Goal: Task Accomplishment & Management: Manage account settings

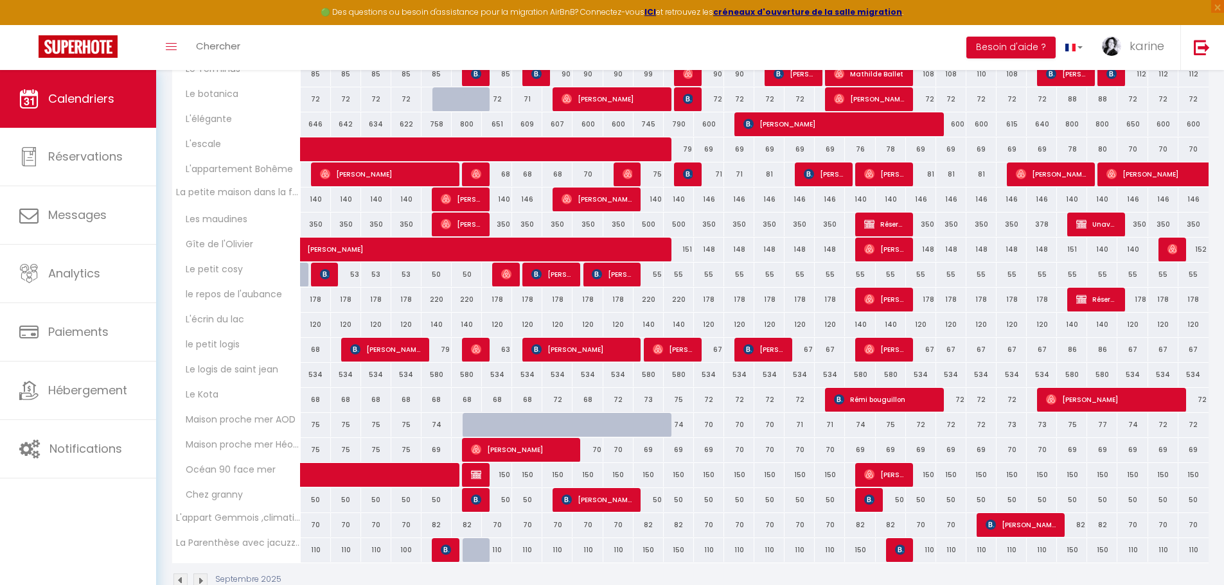
scroll to position [317, 0]
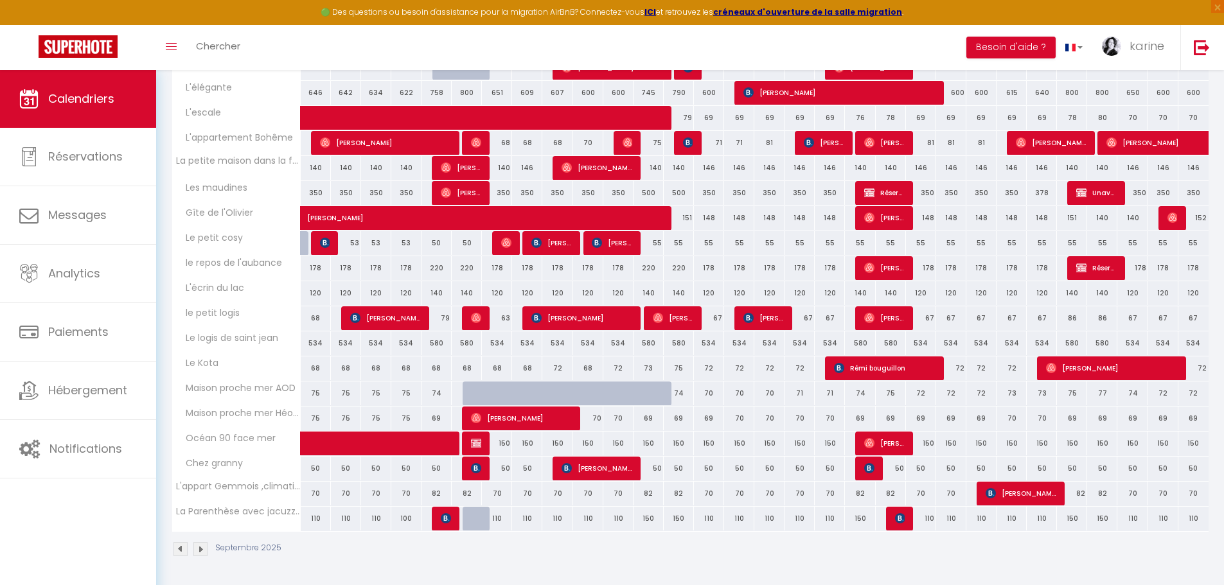
click at [200, 551] on img at bounding box center [200, 549] width 14 height 14
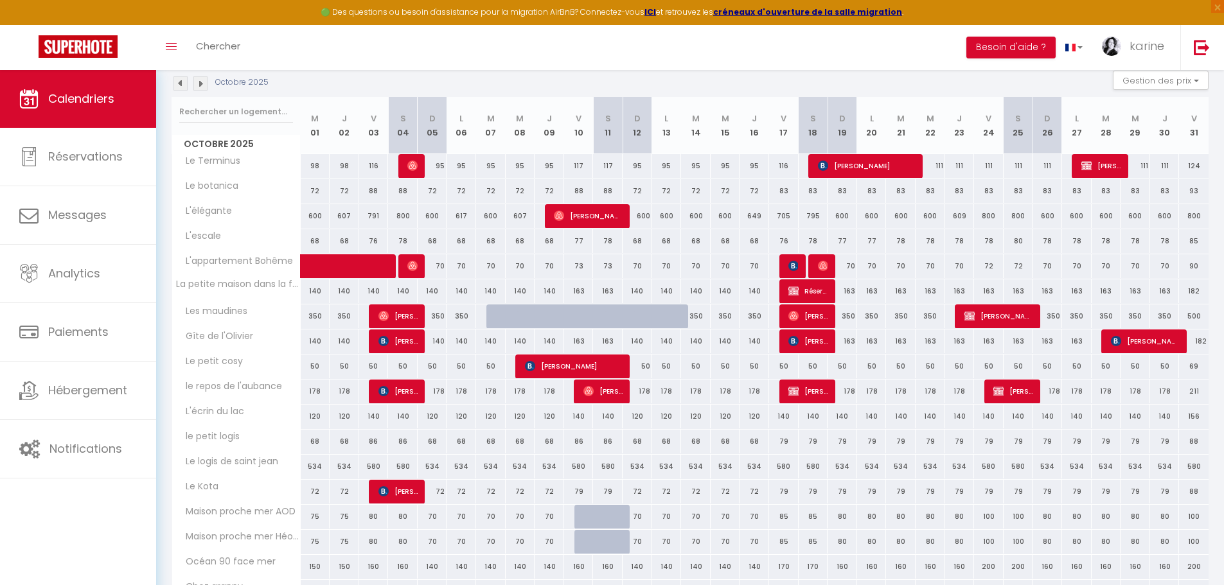
scroll to position [188, 0]
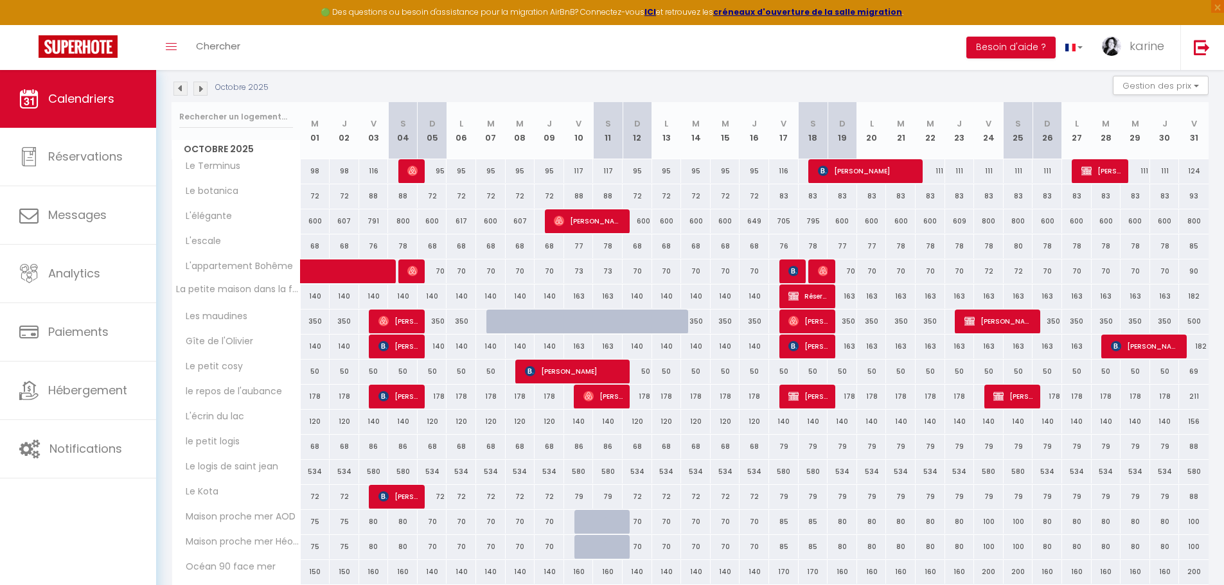
click at [1053, 398] on div "178" at bounding box center [1048, 397] width 30 height 24
type input "178"
type input "Dim 26 Octobre 2025"
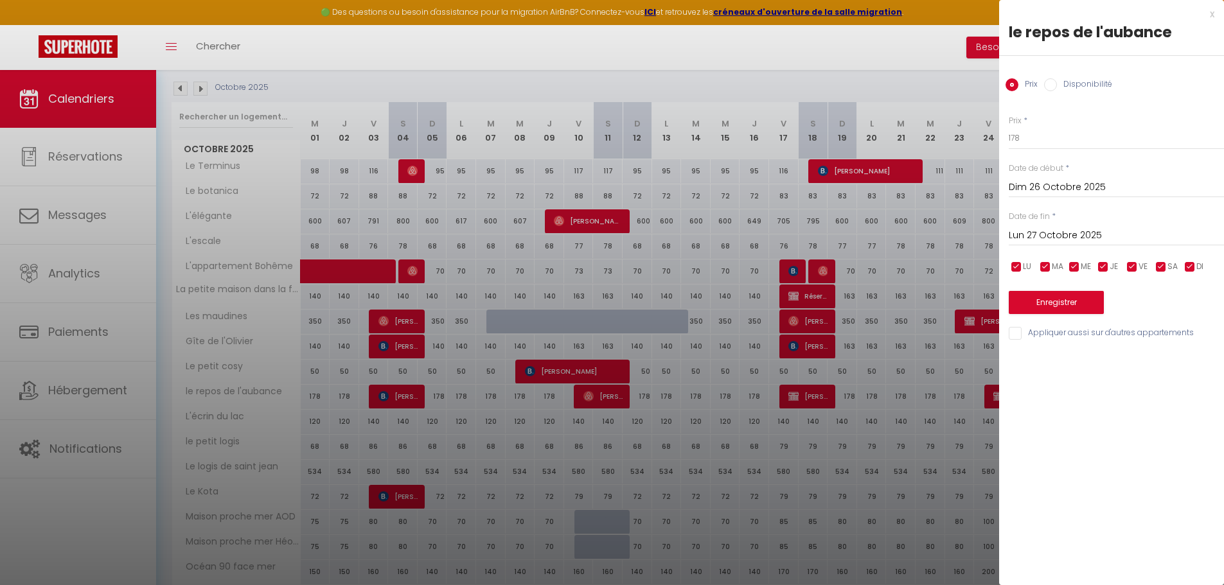
click at [1062, 234] on input "Lun 27 Octobre 2025" at bounding box center [1116, 235] width 215 height 17
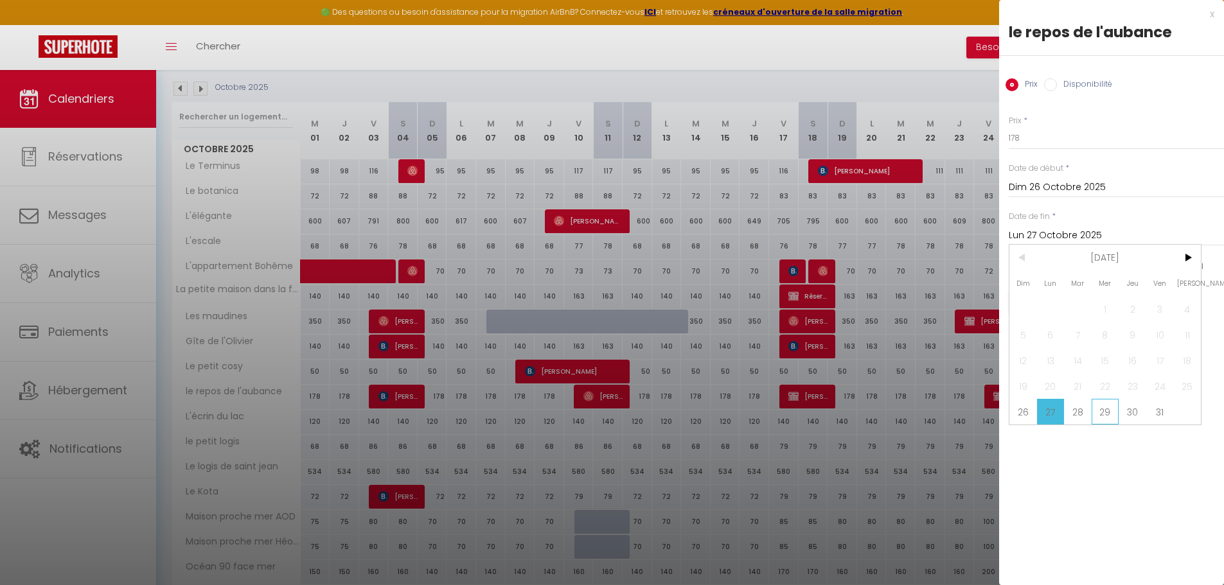
click at [1108, 413] on span "29" at bounding box center [1106, 412] width 28 height 26
type input "Mer 29 Octobre 2025"
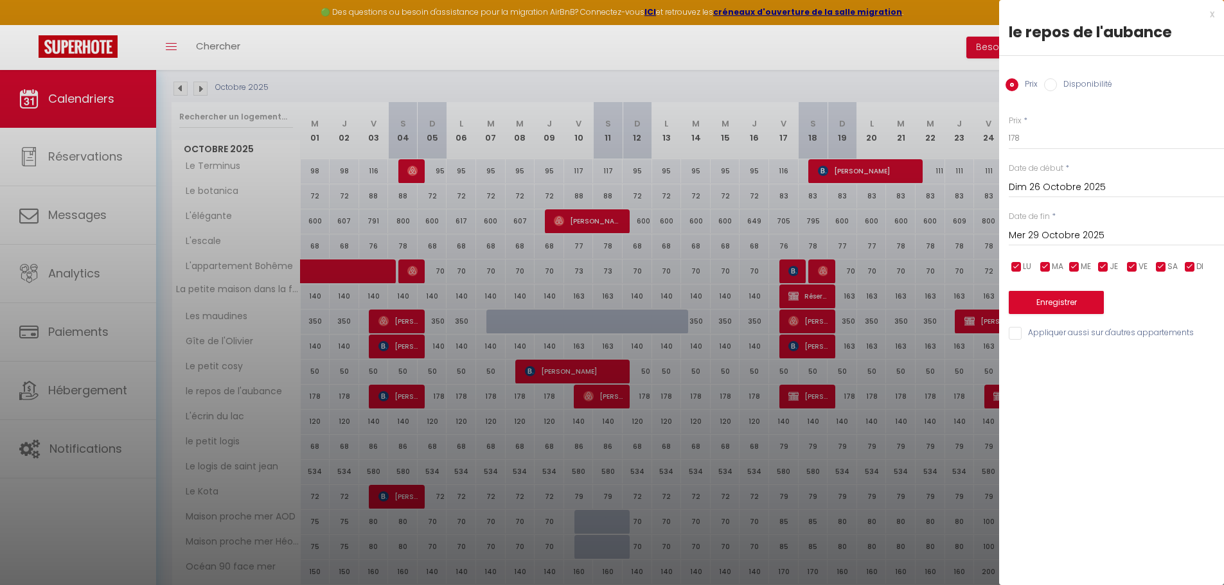
click at [1055, 84] on input "Disponibilité" at bounding box center [1050, 84] width 13 height 13
radio input "true"
radio input "false"
click at [1041, 138] on select "Disponible Indisponible" at bounding box center [1116, 139] width 215 height 24
select select "0"
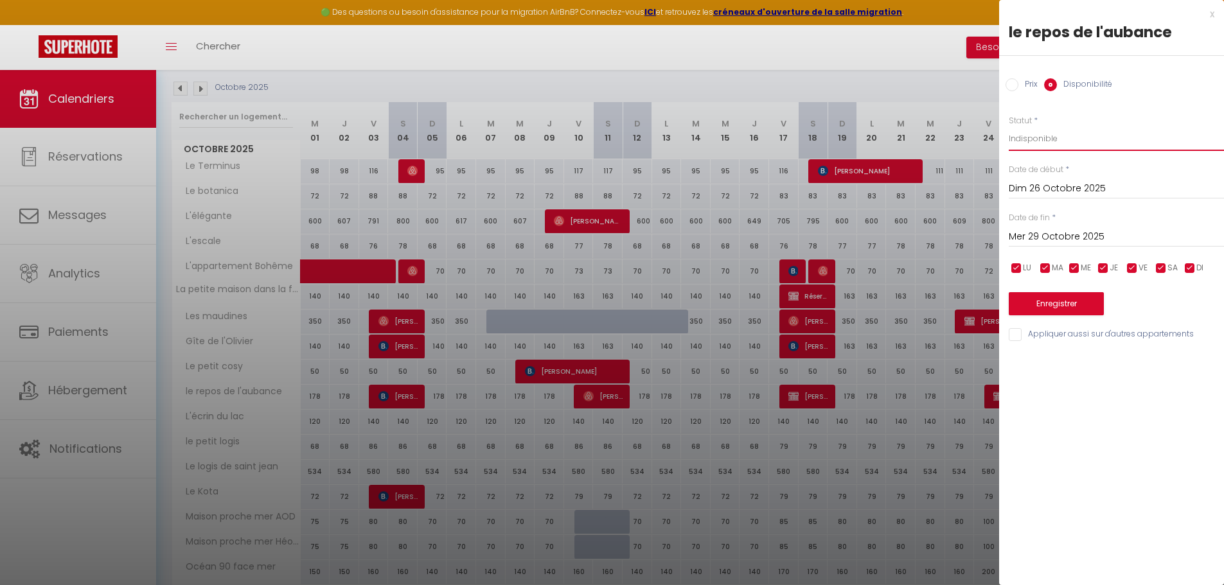
click at [1009, 127] on select "Disponible Indisponible" at bounding box center [1116, 139] width 215 height 24
click at [1064, 305] on button "Enregistrer" at bounding box center [1056, 303] width 95 height 23
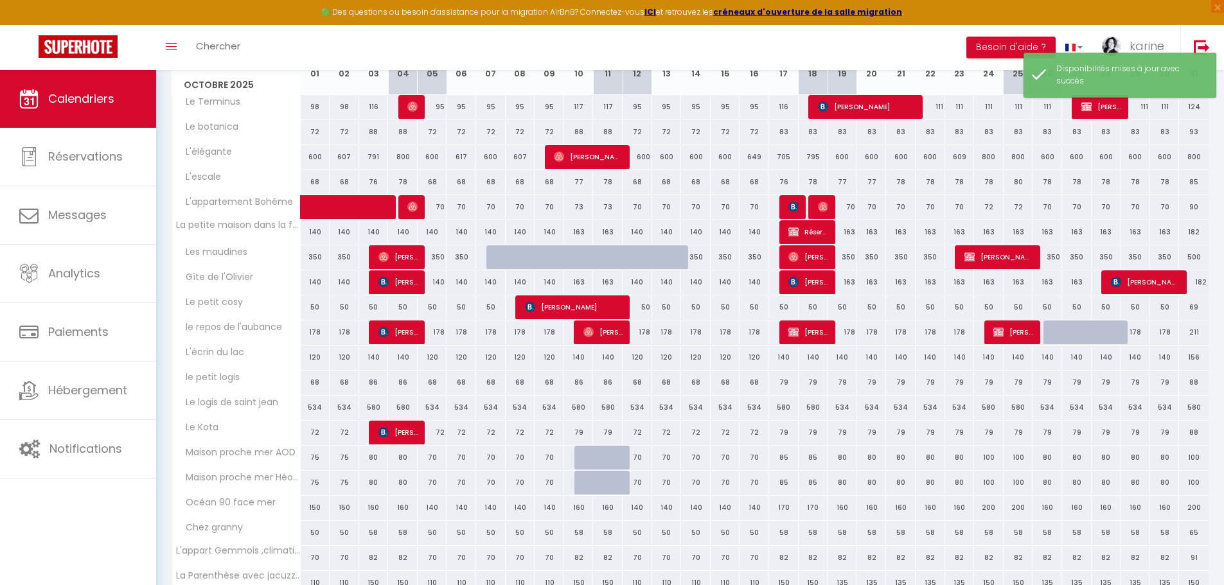
scroll to position [317, 0]
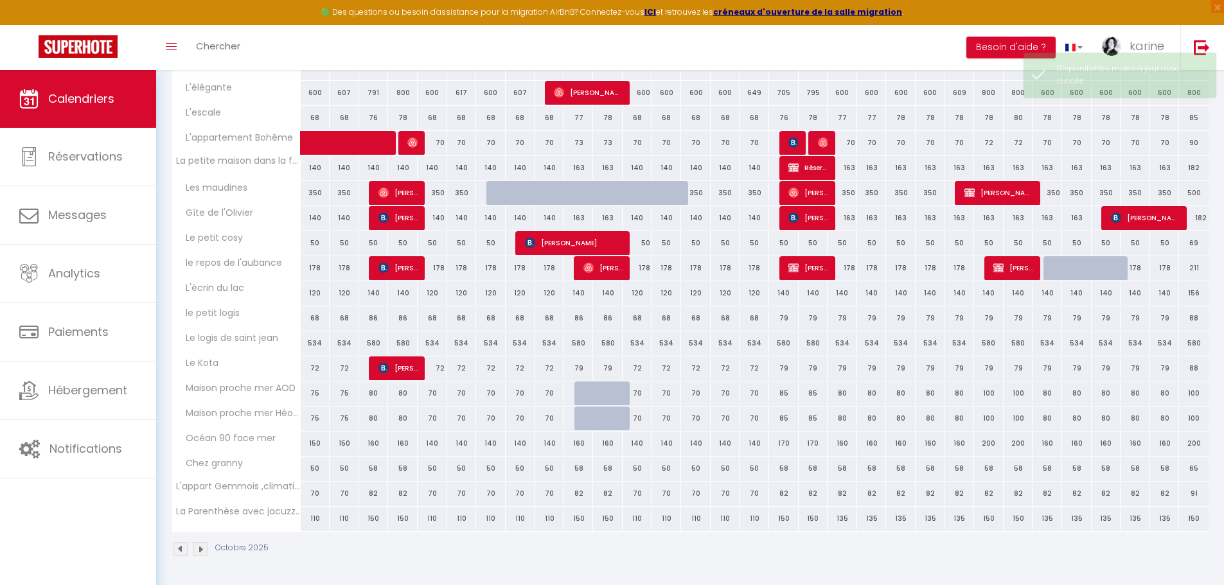
click at [181, 547] on img at bounding box center [181, 549] width 14 height 14
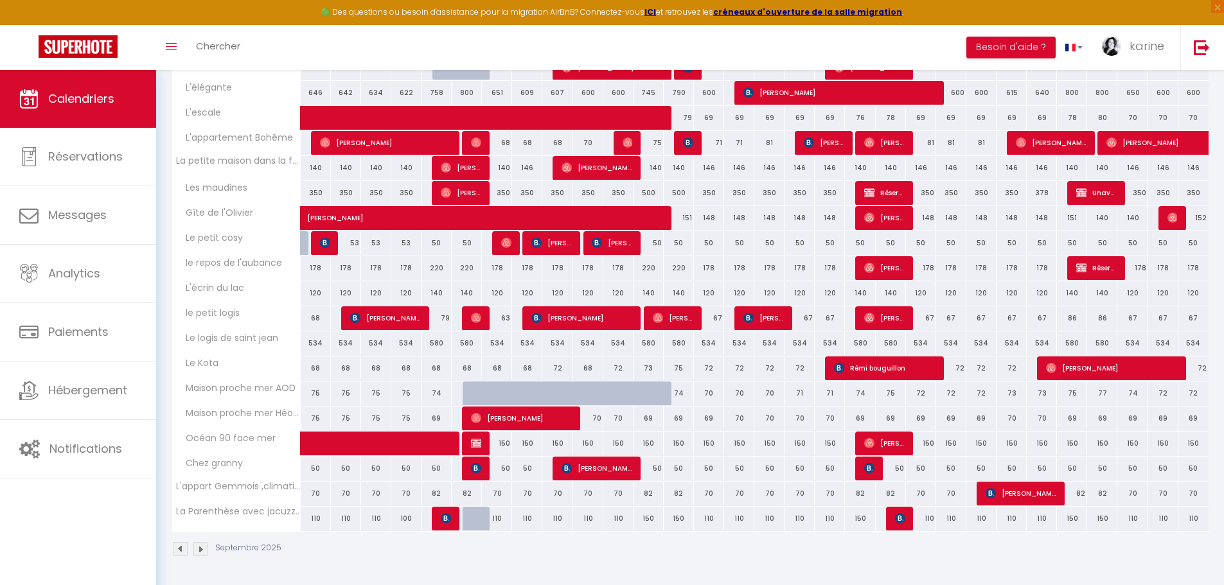
click at [205, 547] on img at bounding box center [200, 549] width 14 height 14
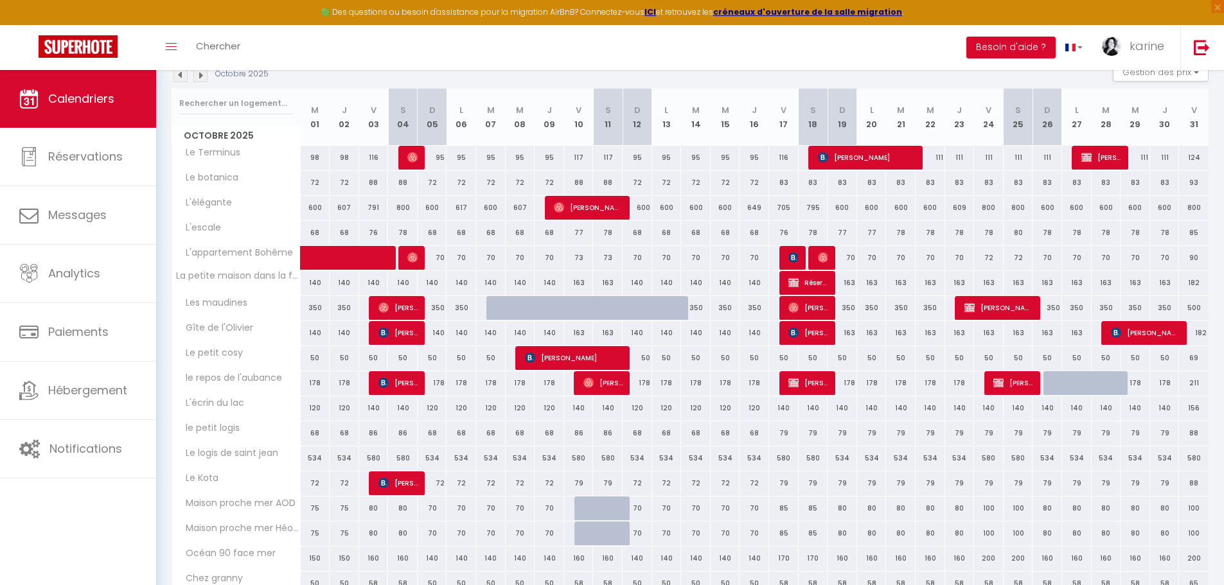
scroll to position [124, 0]
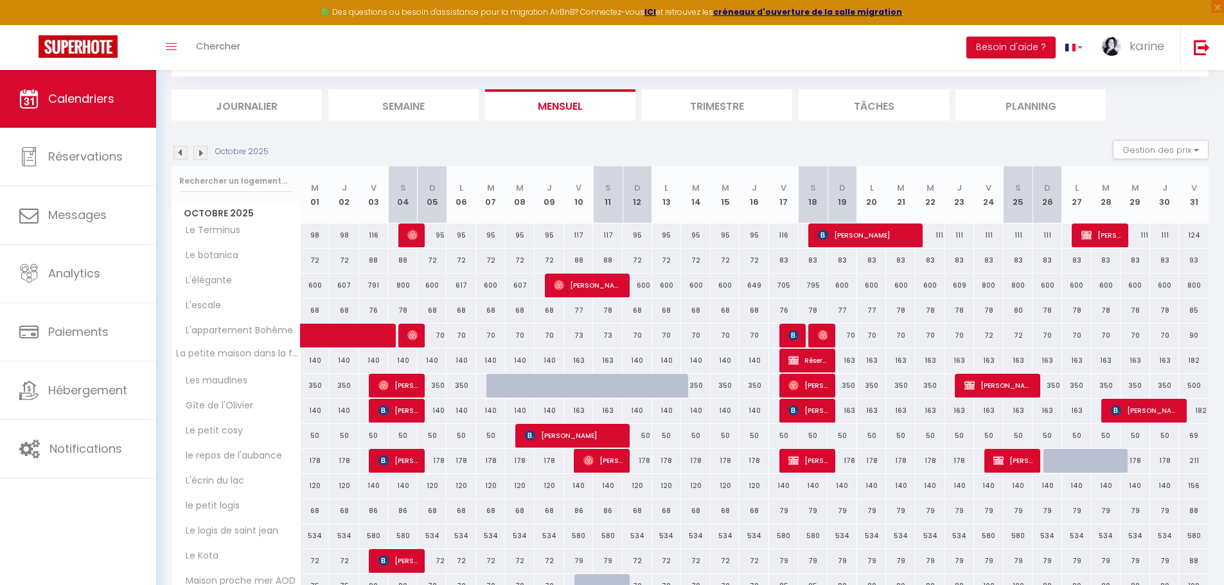
click at [184, 151] on img at bounding box center [181, 153] width 14 height 14
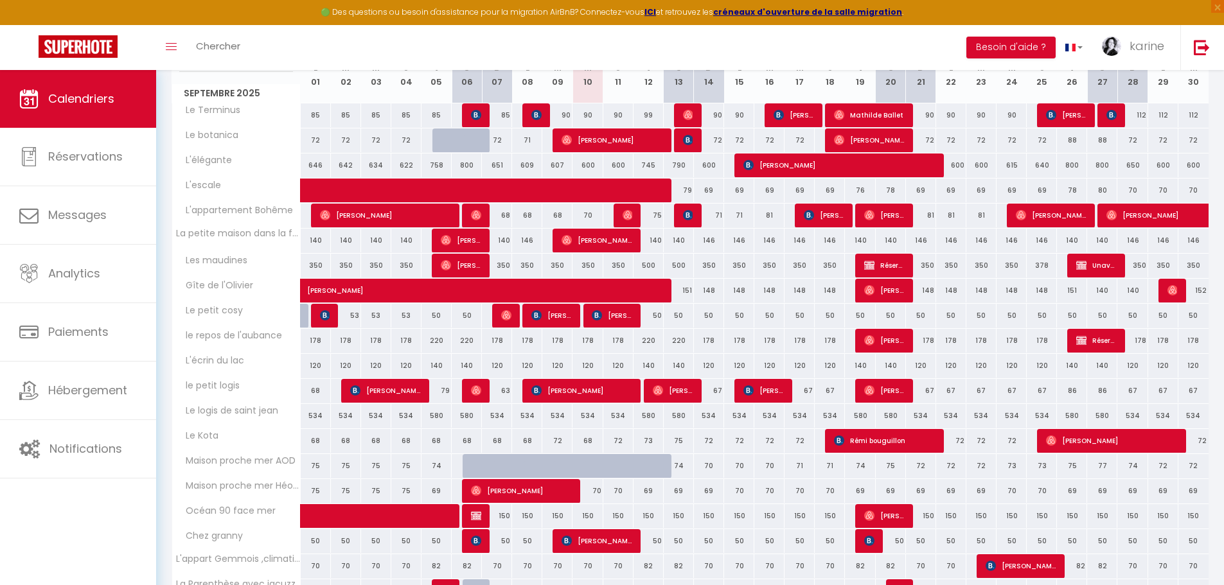
scroll to position [253, 0]
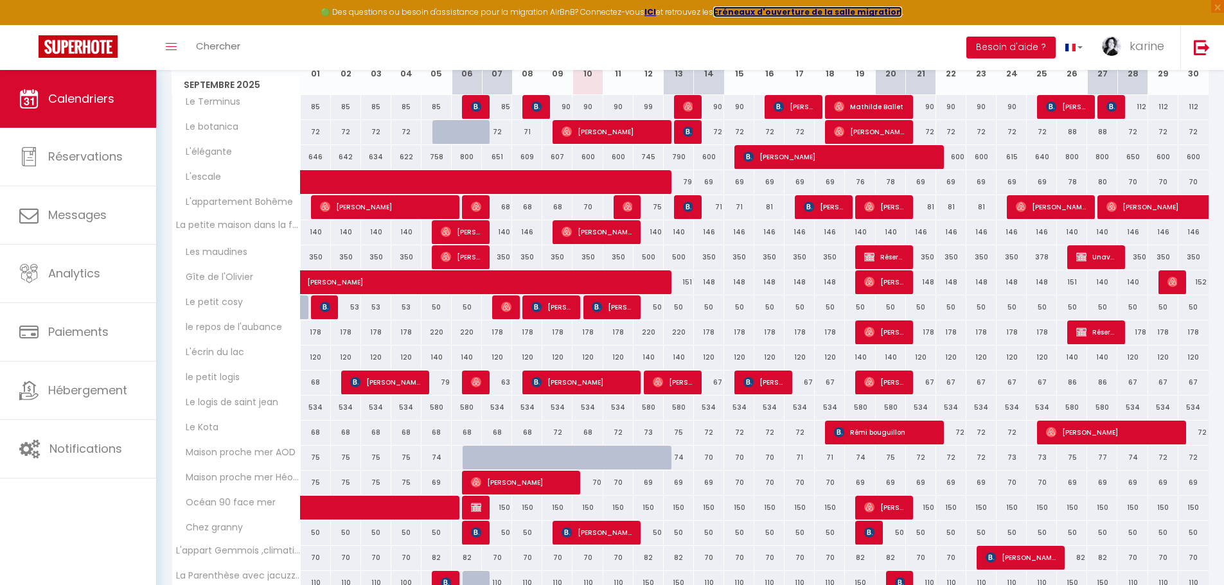
click at [834, 14] on strong "créneaux d'ouverture de la salle migration" at bounding box center [807, 11] width 189 height 11
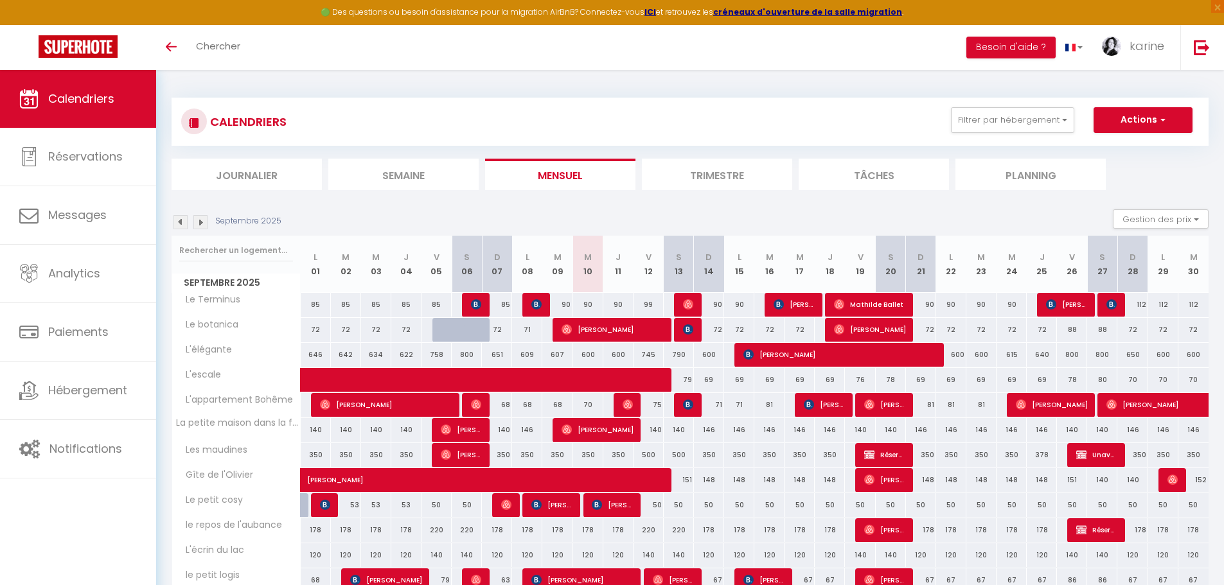
scroll to position [253, 0]
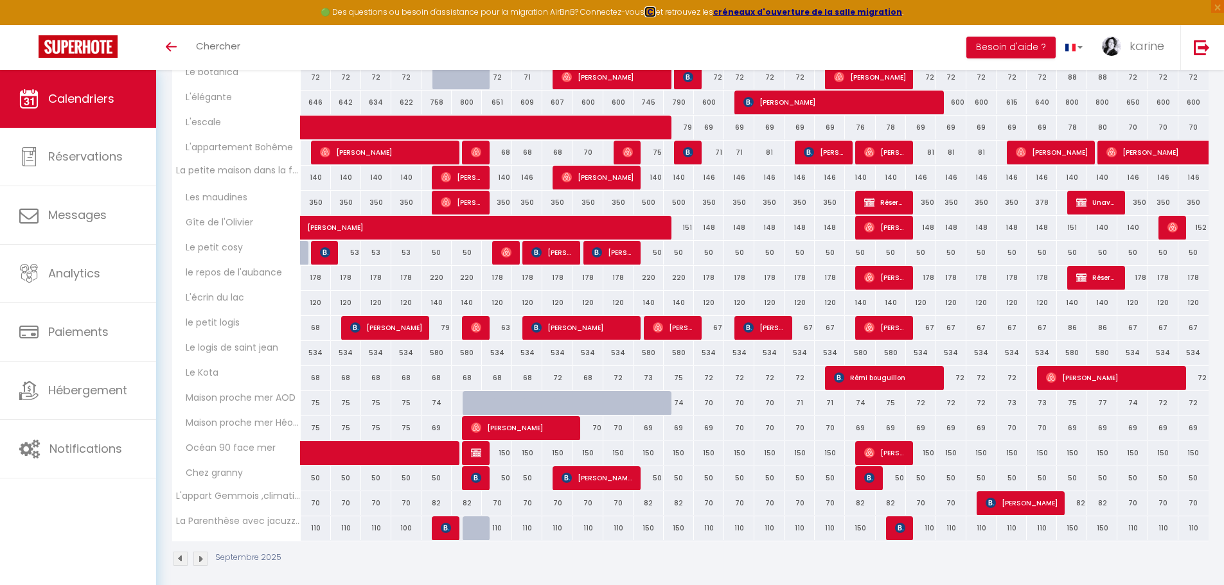
click at [654, 12] on strong "ICI" at bounding box center [651, 11] width 12 height 11
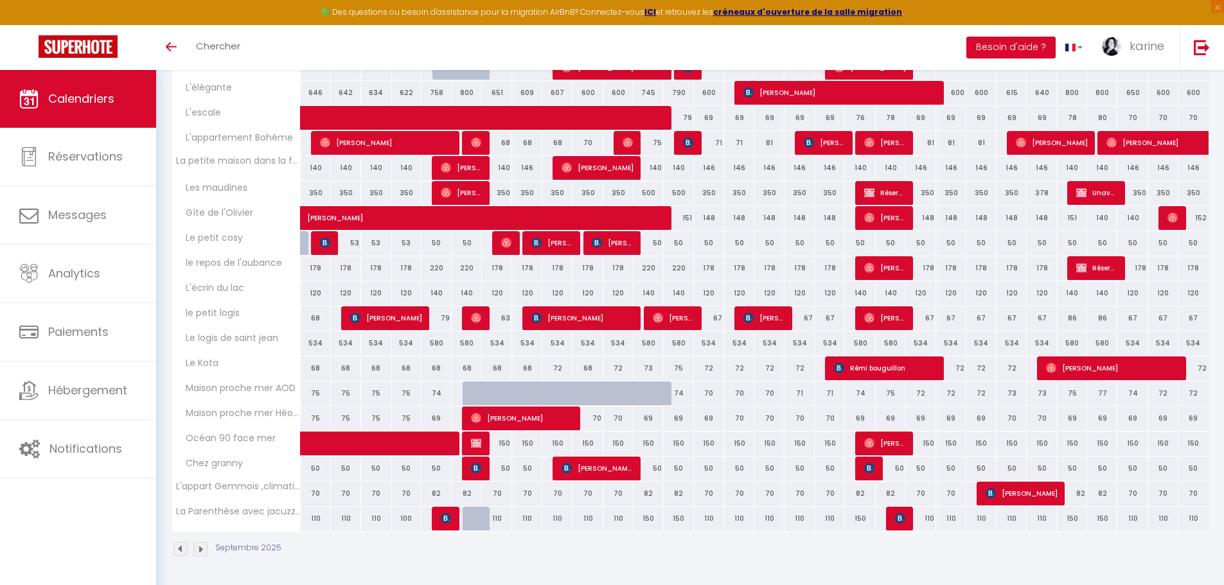
scroll to position [198, 0]
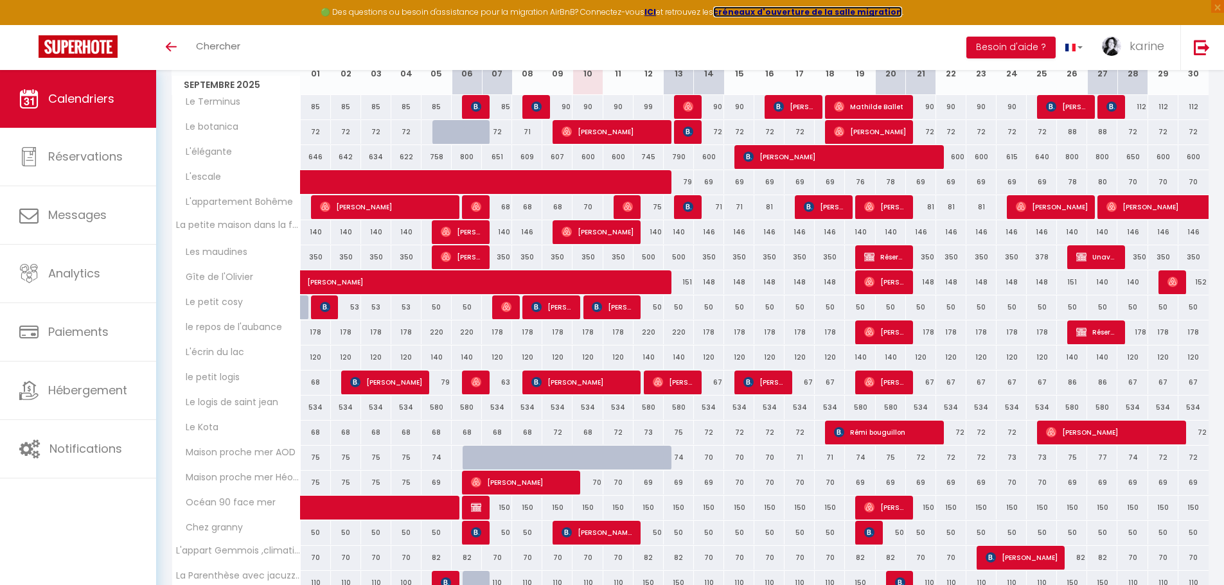
click at [808, 9] on strong "créneaux d'ouverture de la salle migration" at bounding box center [807, 11] width 189 height 11
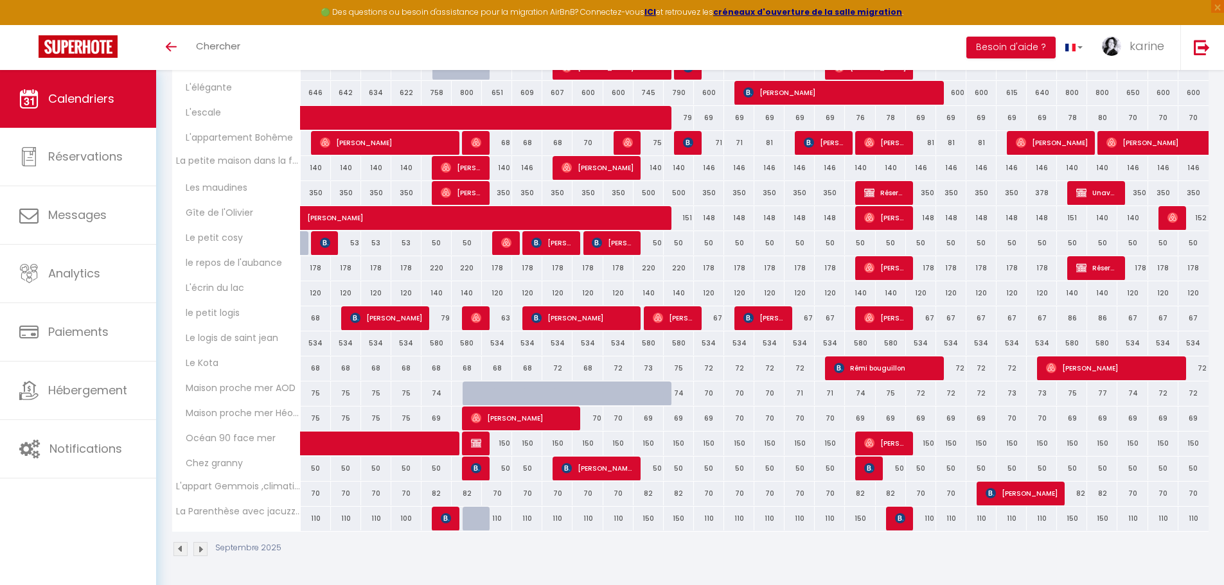
scroll to position [198, 0]
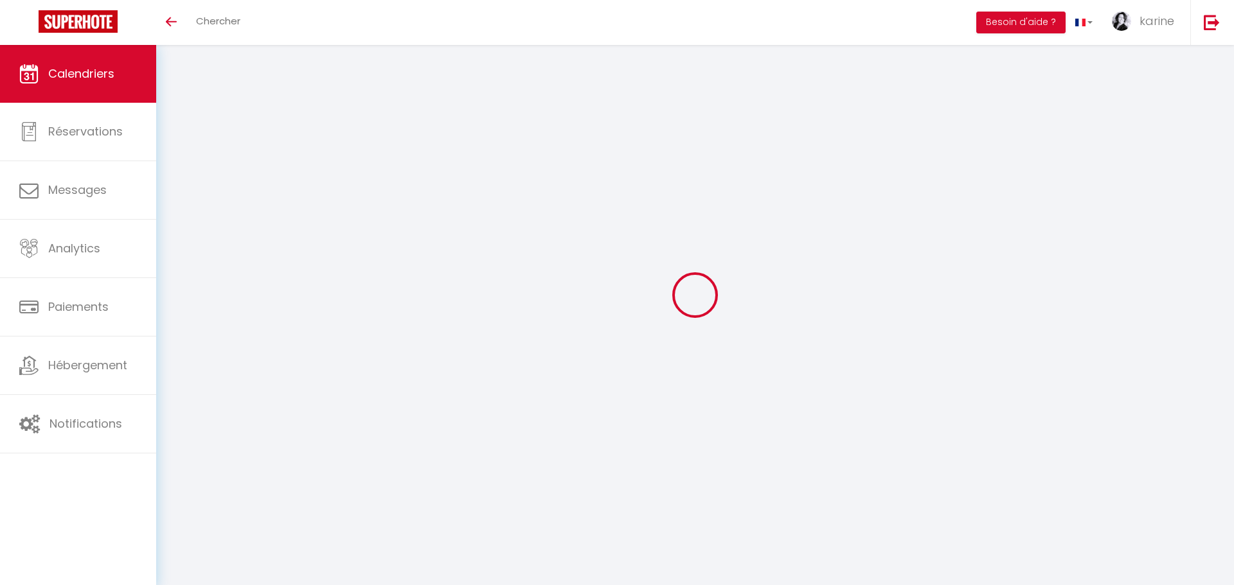
select select
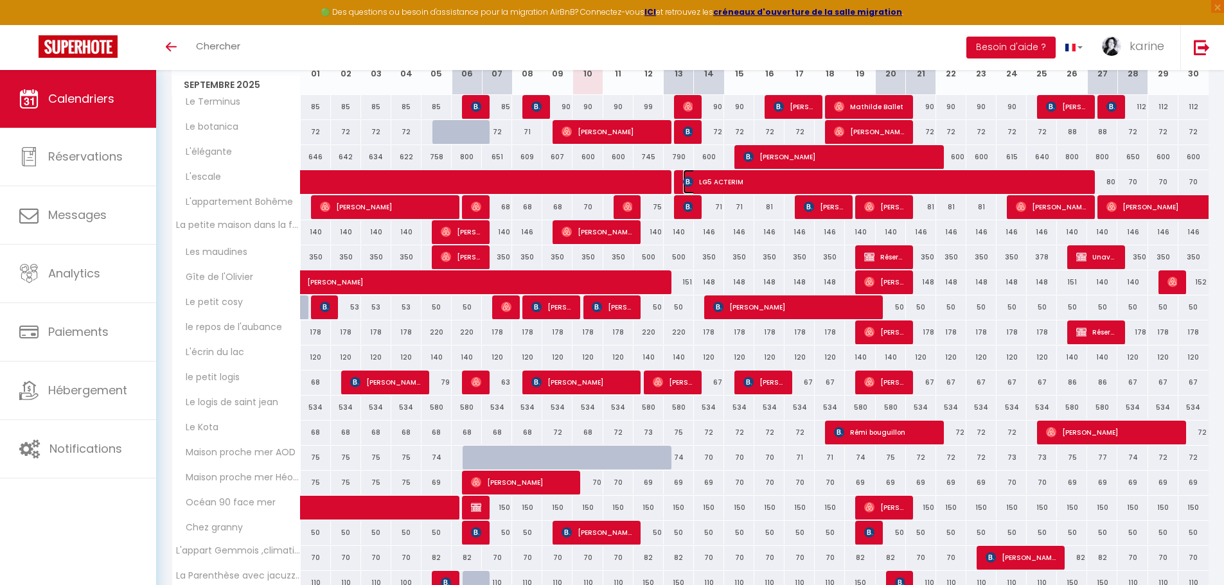
click at [870, 177] on span "LG5 ACTERIM" at bounding box center [884, 182] width 403 height 24
select select "OK"
select select "KO"
select select "0"
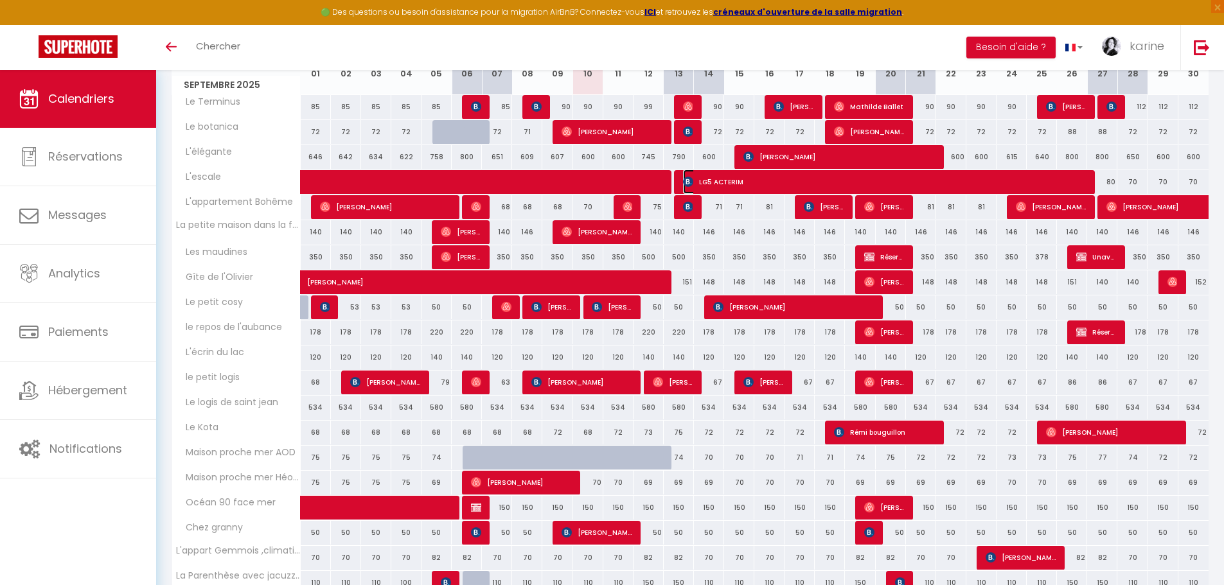
select select "1"
select select
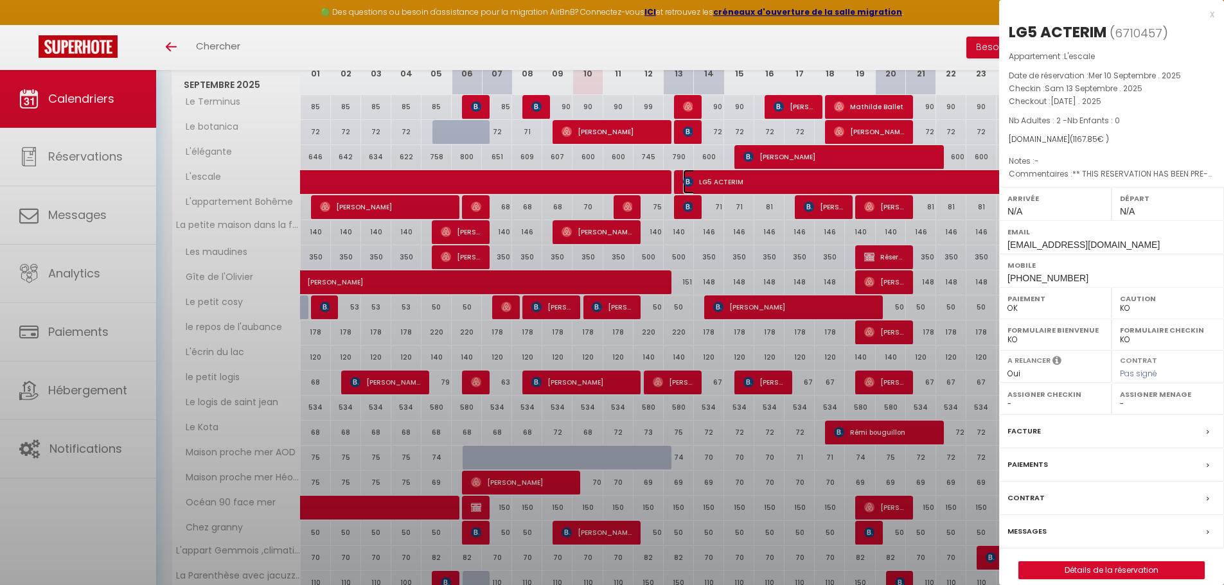
select select "27211"
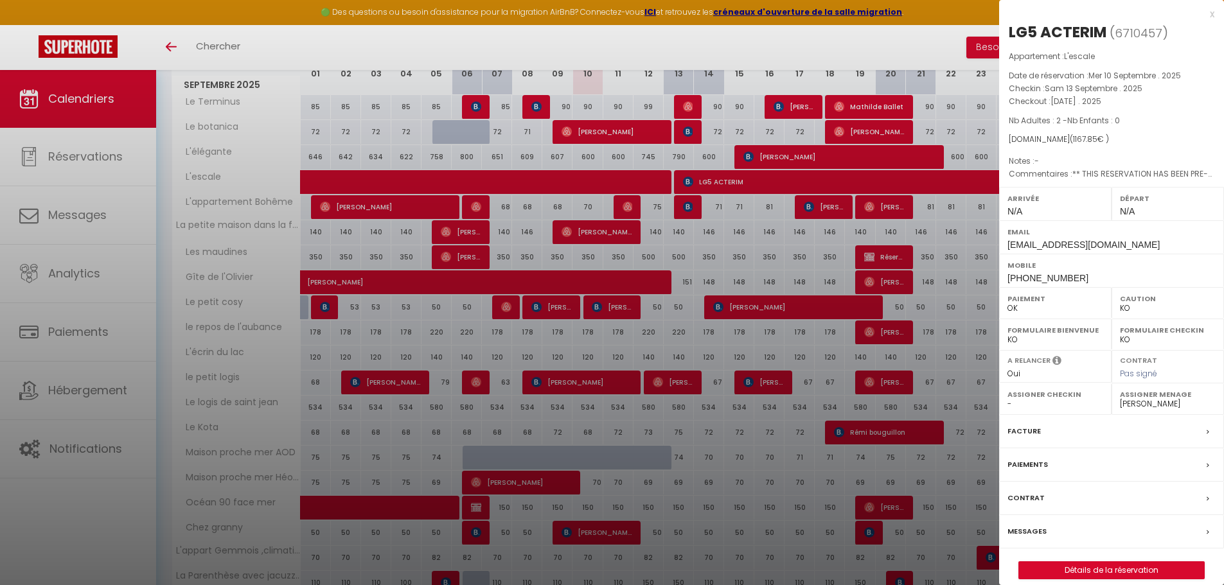
click at [590, 183] on div at bounding box center [612, 292] width 1224 height 585
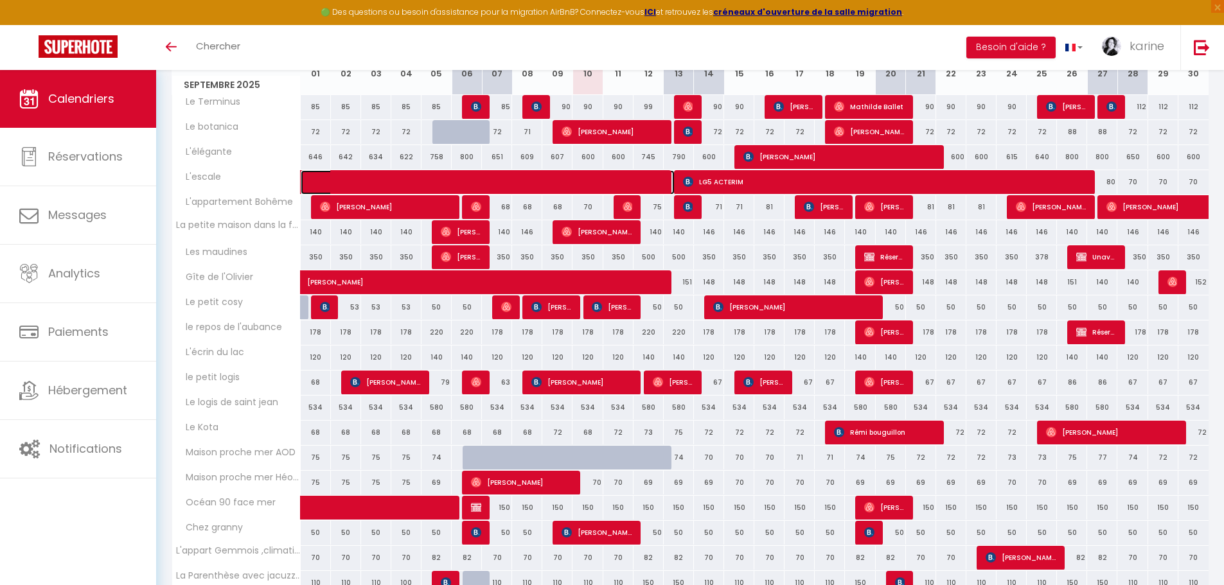
click at [590, 183] on span at bounding box center [497, 182] width 355 height 24
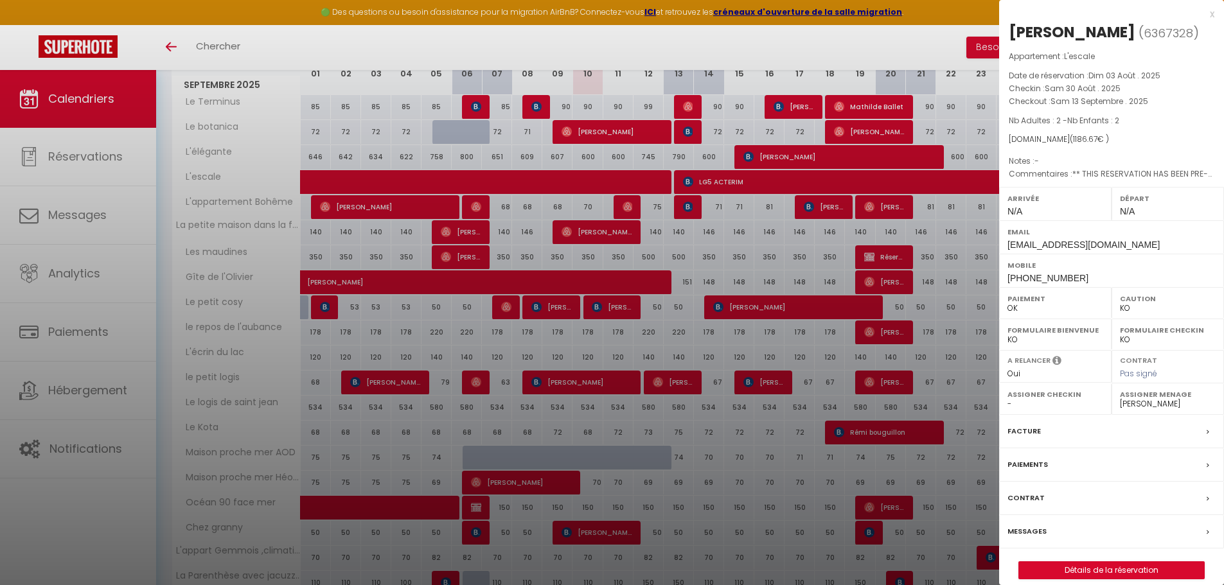
click at [842, 186] on div at bounding box center [612, 292] width 1224 height 585
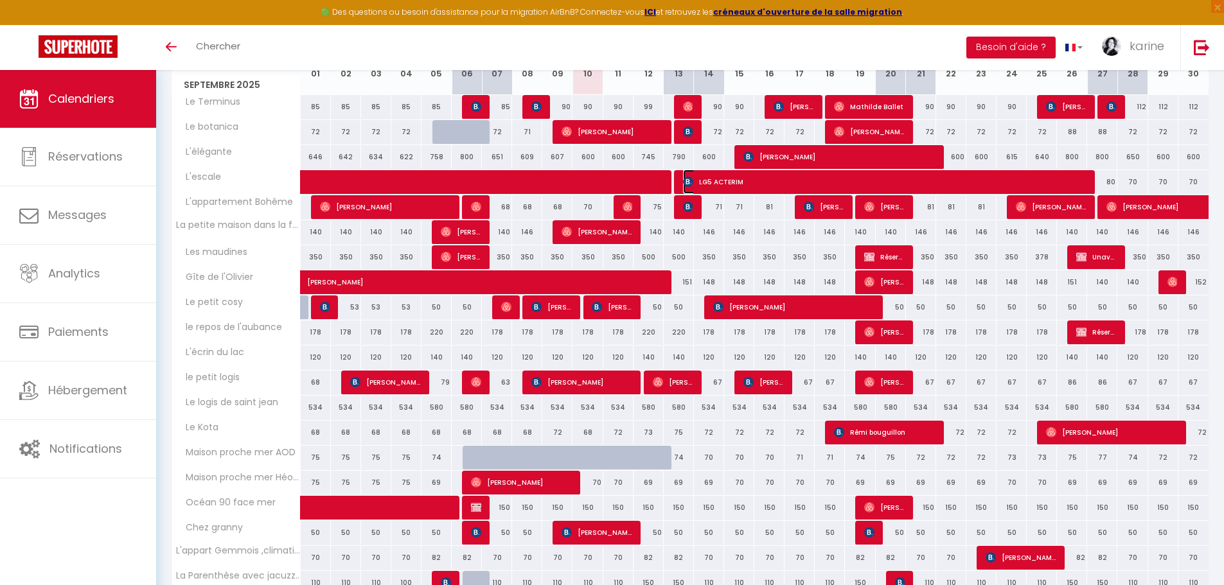
click at [841, 185] on span "LG5 ACTERIM" at bounding box center [884, 182] width 403 height 24
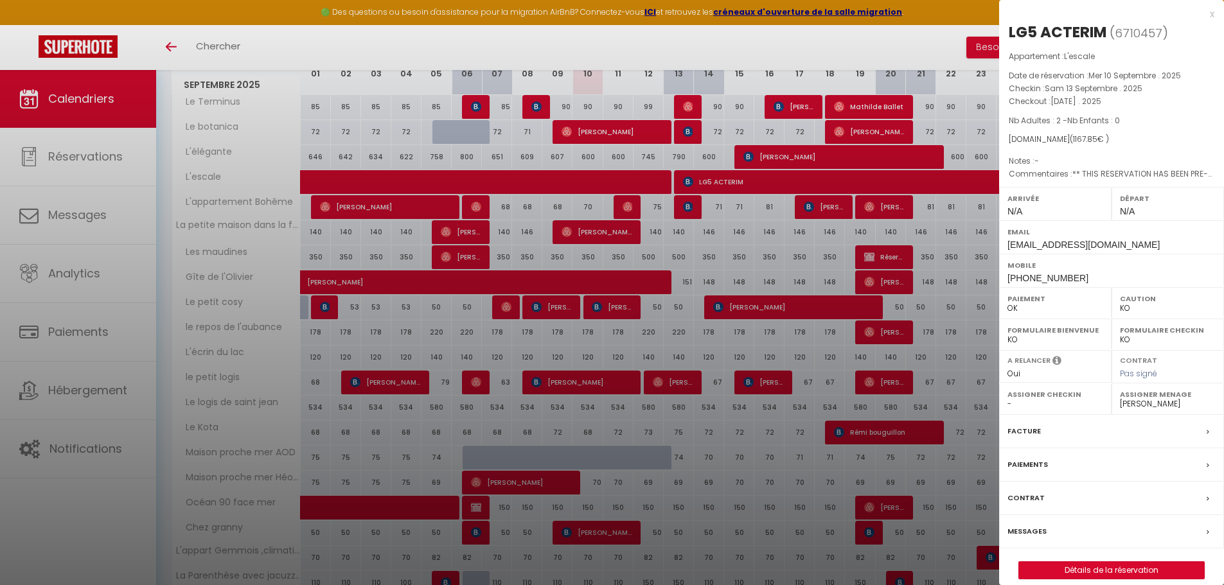
click at [839, 184] on div at bounding box center [612, 292] width 1224 height 585
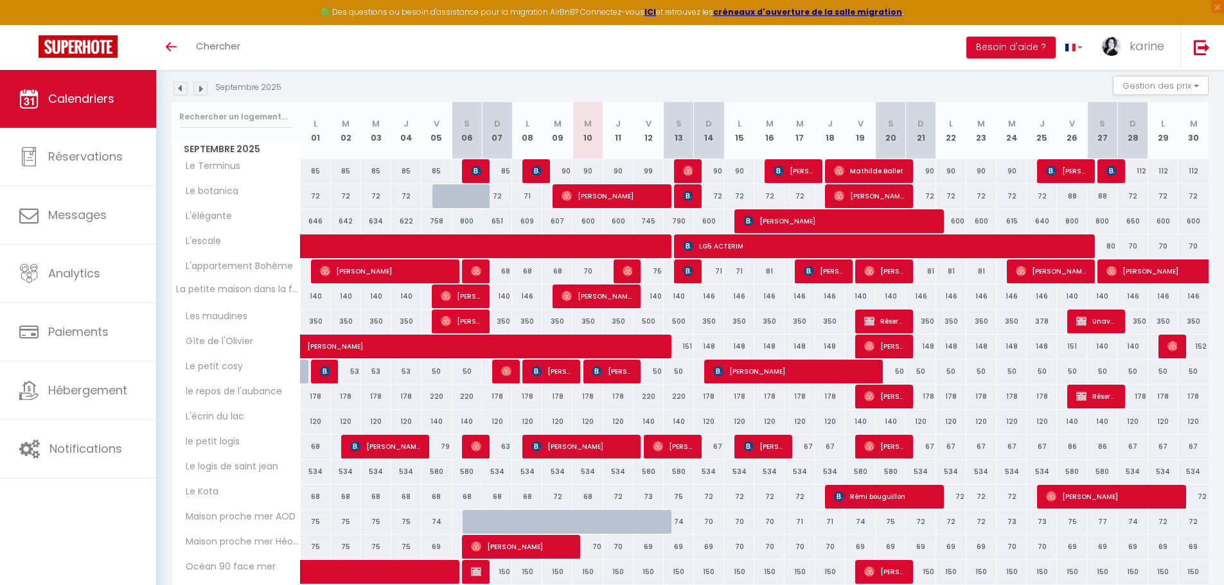
scroll to position [198, 0]
